Goal: Find specific page/section: Find specific page/section

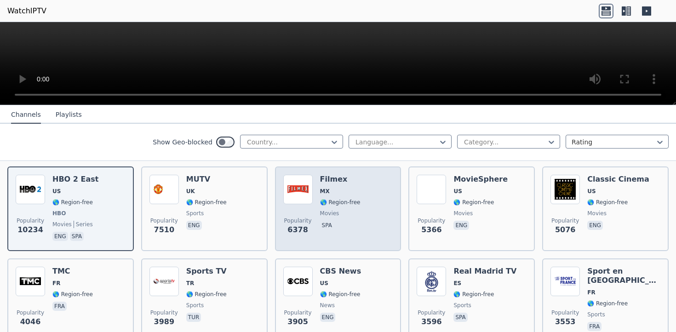
scroll to position [87, 0]
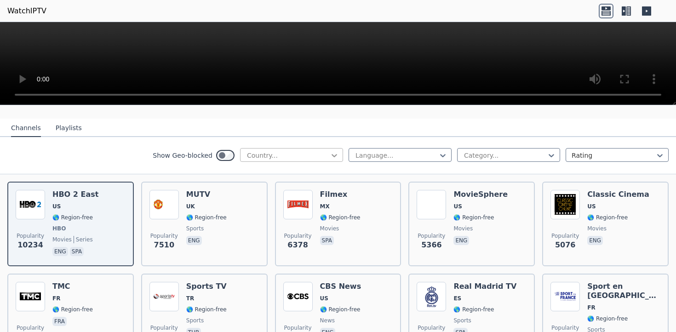
click at [334, 152] on icon at bounding box center [334, 155] width 9 height 9
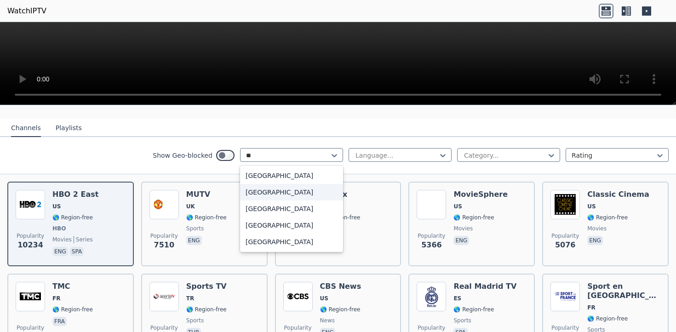
type input "***"
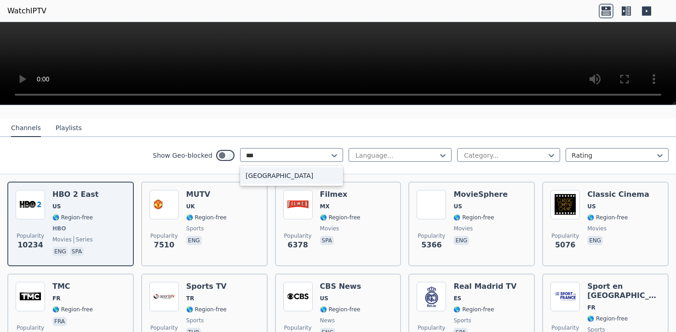
click at [297, 174] on div "[GEOGRAPHIC_DATA]" at bounding box center [291, 175] width 103 height 17
click at [356, 159] on div at bounding box center [397, 155] width 84 height 9
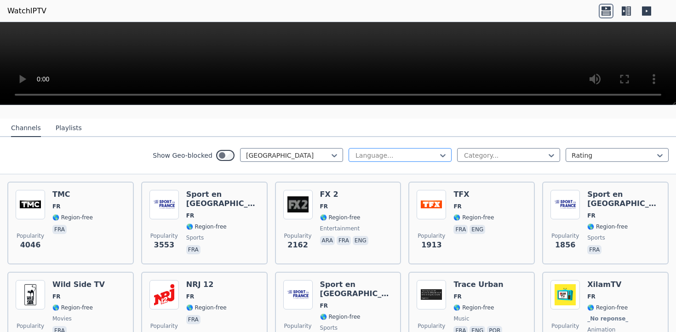
click at [361, 158] on div at bounding box center [397, 155] width 84 height 9
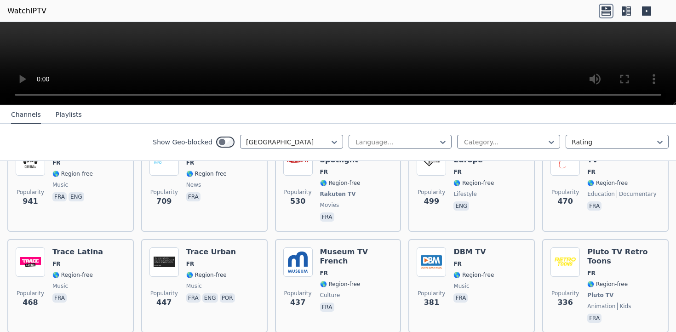
scroll to position [318, 0]
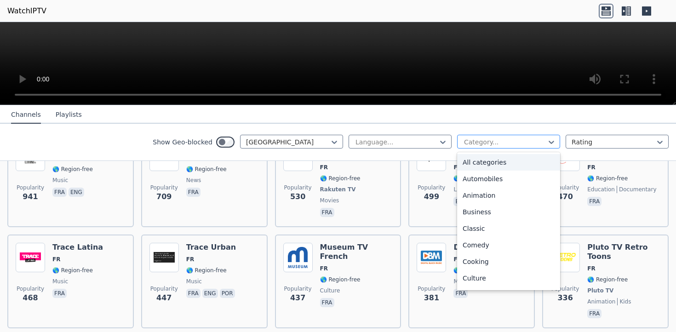
click at [501, 141] on div at bounding box center [505, 141] width 84 height 9
click at [497, 177] on div "Automobiles" at bounding box center [508, 179] width 103 height 17
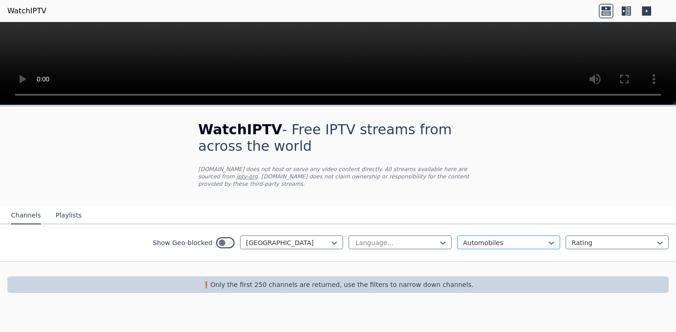
click at [470, 246] on div at bounding box center [505, 242] width 84 height 9
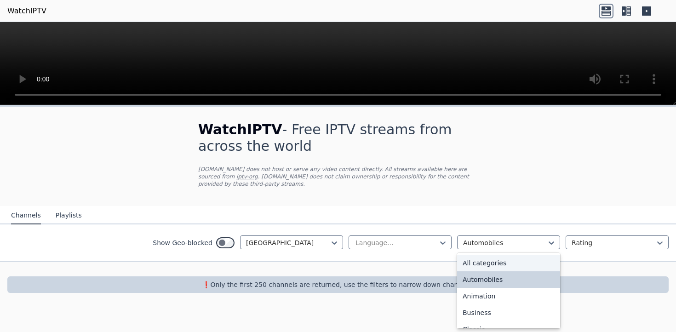
click at [472, 258] on div "All categories" at bounding box center [508, 263] width 103 height 17
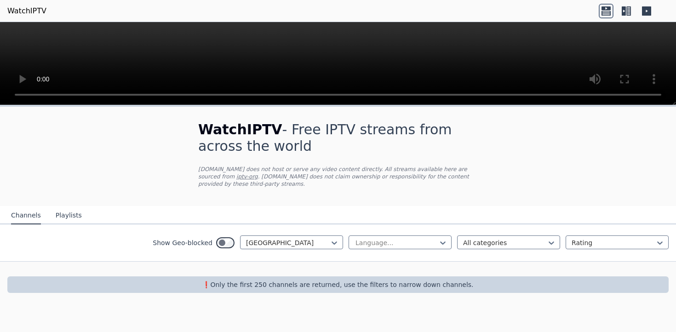
click at [422, 235] on div "Show Geo-blocked France Language... option All categories, selected. All catego…" at bounding box center [338, 242] width 676 height 37
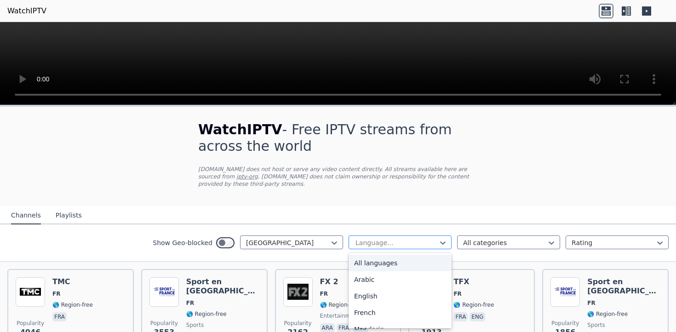
click at [422, 237] on div "Language..." at bounding box center [400, 242] width 103 height 14
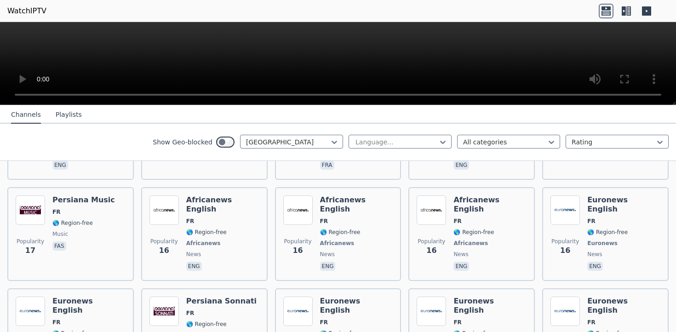
scroll to position [4059, 0]
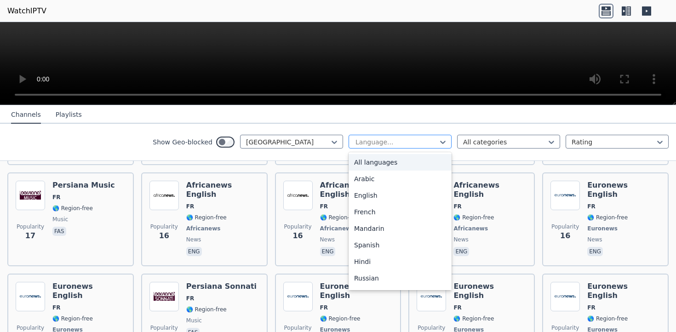
click at [382, 147] on div "Language..." at bounding box center [400, 142] width 103 height 14
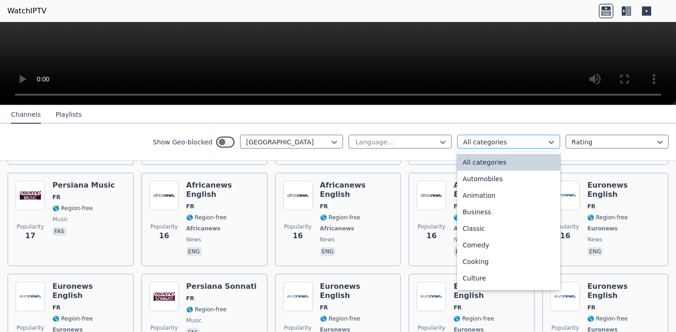
click at [472, 139] on div at bounding box center [505, 141] width 84 height 9
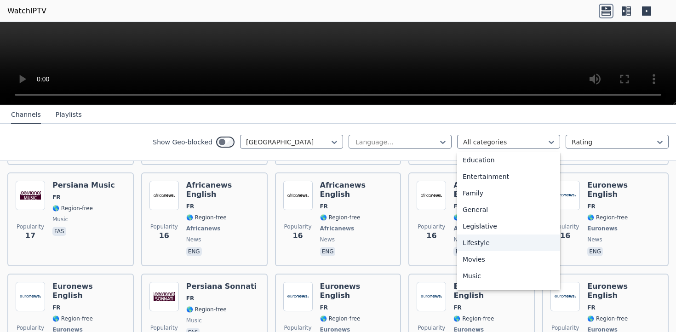
scroll to position [152, 0]
click at [514, 203] on div "General" at bounding box center [508, 209] width 103 height 17
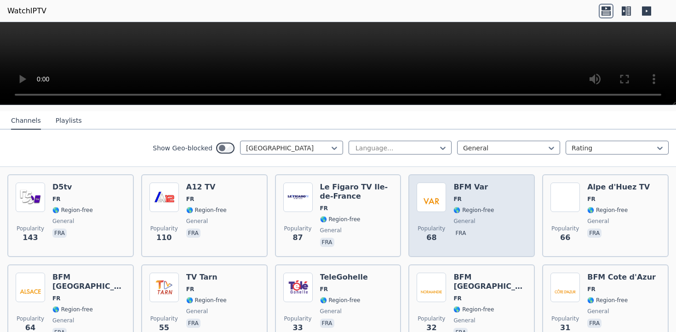
scroll to position [95, 0]
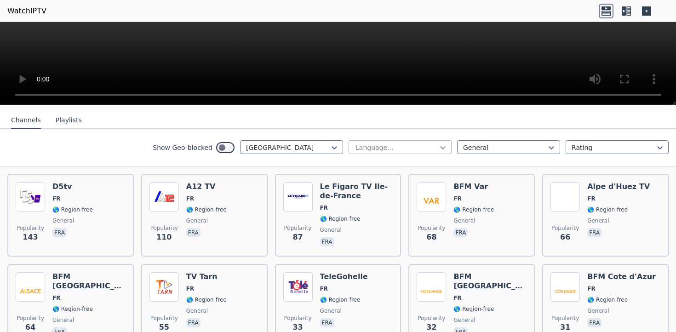
click at [442, 147] on icon at bounding box center [442, 147] width 9 height 9
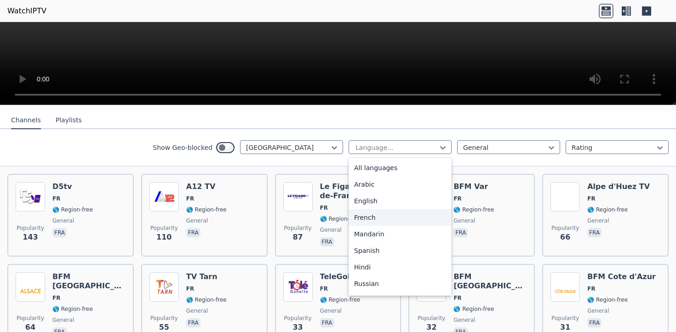
click at [388, 220] on div "French" at bounding box center [400, 217] width 103 height 17
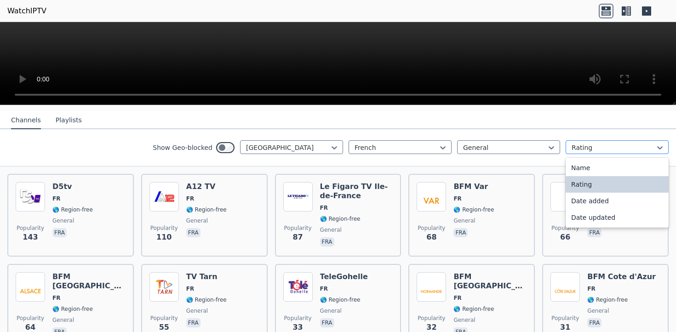
click at [570, 149] on div "Rating" at bounding box center [617, 147] width 103 height 14
click at [583, 172] on div "Name" at bounding box center [617, 168] width 103 height 17
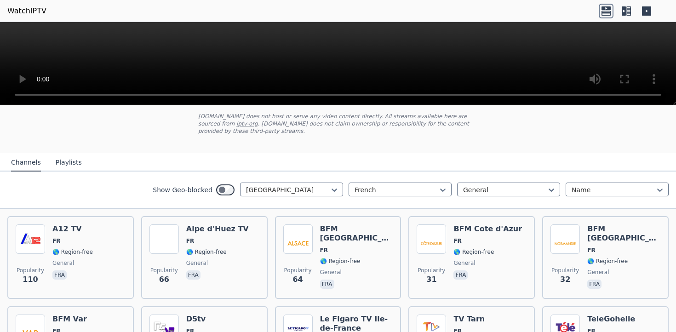
scroll to position [46, 0]
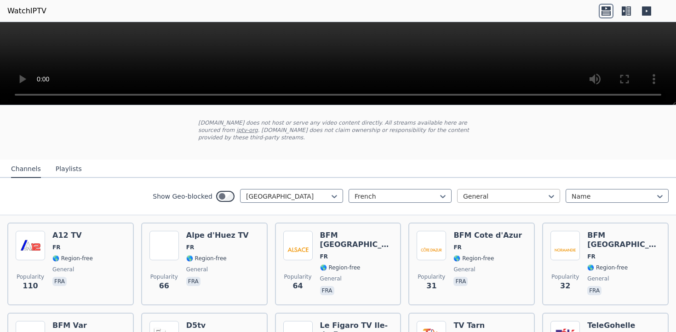
click at [477, 199] on div at bounding box center [505, 196] width 84 height 9
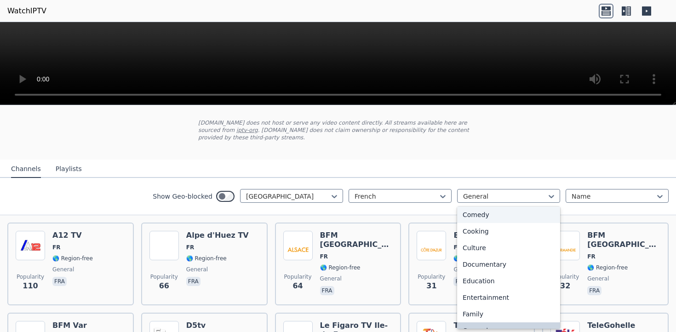
scroll to position [0, 0]
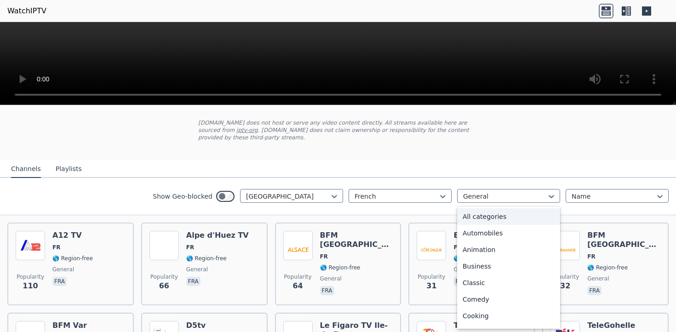
click at [476, 217] on div "All categories" at bounding box center [508, 216] width 103 height 17
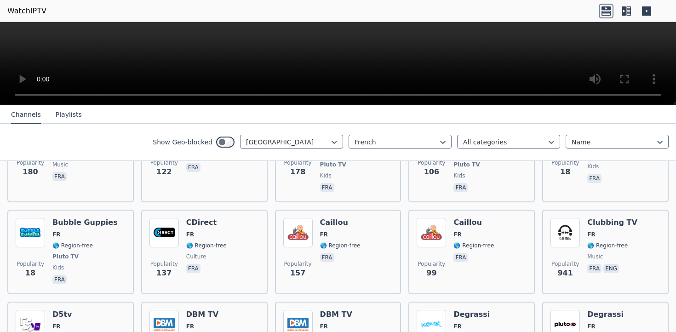
scroll to position [726, 0]
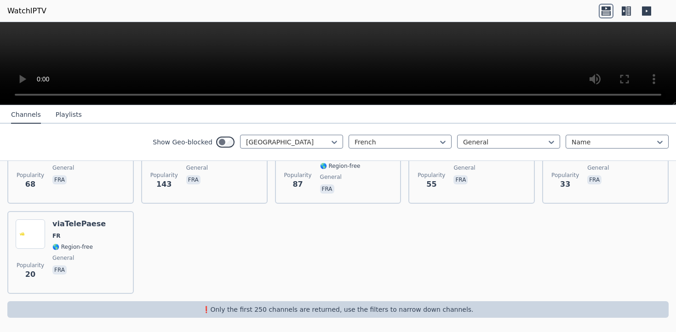
scroll to position [238, 0]
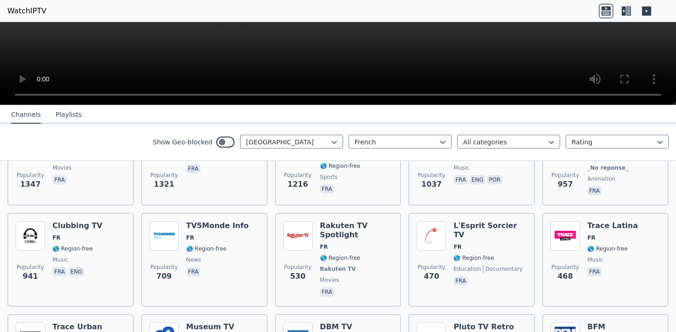
scroll to position [726, 0]
